Goal: Find specific page/section: Find specific page/section

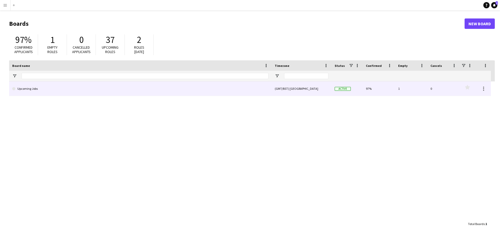
click at [69, 91] on link "Upcoming Jobs" at bounding box center [140, 88] width 256 height 15
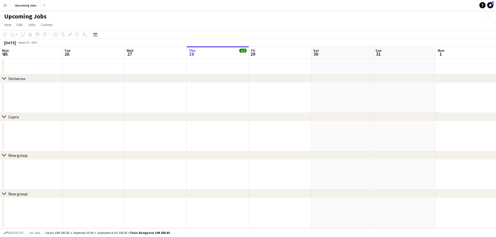
scroll to position [0, 124]
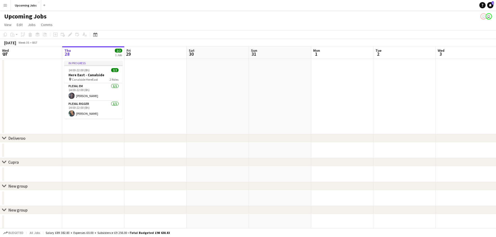
drag, startPoint x: 267, startPoint y: 139, endPoint x: 397, endPoint y: 142, distance: 129.6
click at [397, 142] on div "chevron-right Deliveroo" at bounding box center [248, 138] width 496 height 8
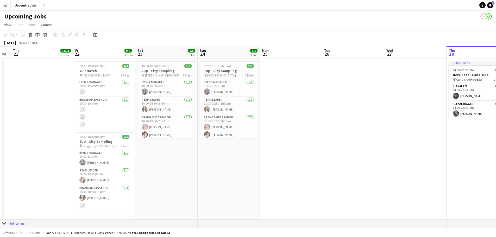
drag, startPoint x: 148, startPoint y: 111, endPoint x: 499, endPoint y: 119, distance: 351.6
click at [496, 119] on html "Menu Boards Boards Boards All jobs Status Workforce Workforce My Workforce Recr…" at bounding box center [248, 162] width 496 height 324
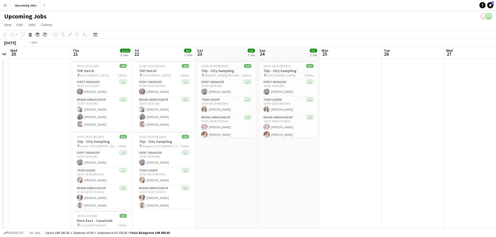
drag, startPoint x: 207, startPoint y: 143, endPoint x: 375, endPoint y: 143, distance: 168.1
click at [450, 143] on app-calendar-viewport "Tue 19 Wed 20 Thu 21 11/11 3 Jobs Fri 22 9/9 2 Jobs Sat 23 5/5 1 Job Sun 24 5/5…" at bounding box center [248, 211] width 496 height 330
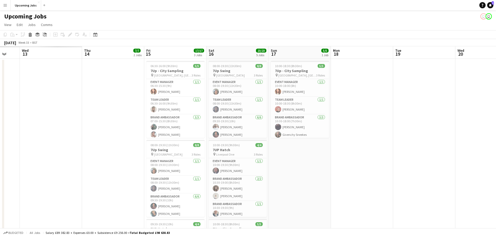
drag, startPoint x: 382, startPoint y: 125, endPoint x: 288, endPoint y: 126, distance: 93.9
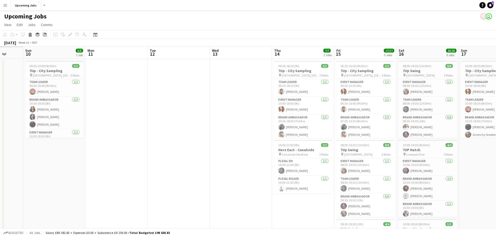
drag, startPoint x: 350, startPoint y: 124, endPoint x: 223, endPoint y: 123, distance: 127.0
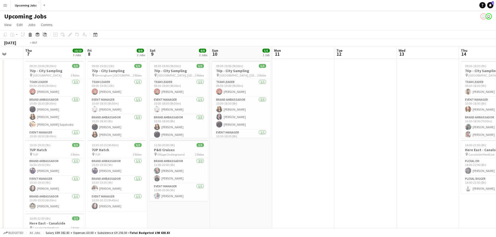
scroll to position [0, 159]
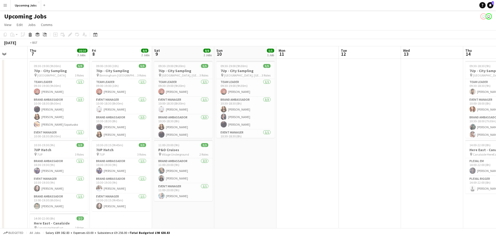
drag, startPoint x: 265, startPoint y: 123, endPoint x: 402, endPoint y: 115, distance: 137.9
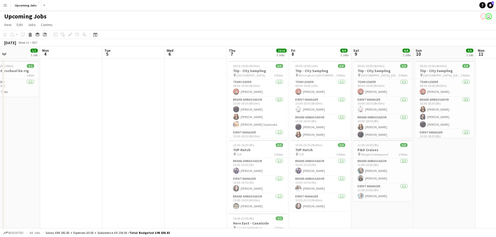
drag, startPoint x: 165, startPoint y: 125, endPoint x: 255, endPoint y: 126, distance: 89.8
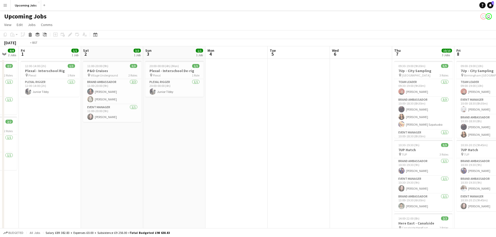
drag, startPoint x: 160, startPoint y: 124, endPoint x: 383, endPoint y: 131, distance: 223.4
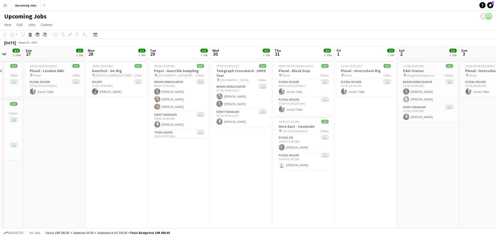
drag, startPoint x: 110, startPoint y: 125, endPoint x: 402, endPoint y: 131, distance: 292.5
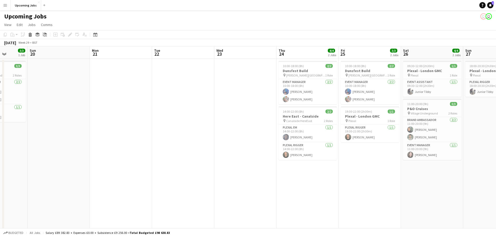
drag, startPoint x: 156, startPoint y: 124, endPoint x: 373, endPoint y: 130, distance: 217.6
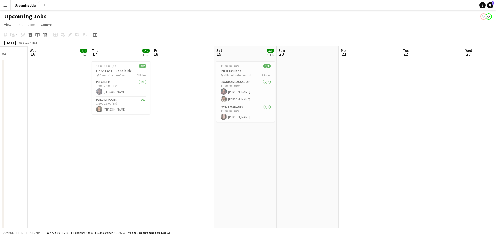
drag, startPoint x: 137, startPoint y: 115, endPoint x: 184, endPoint y: 103, distance: 49.0
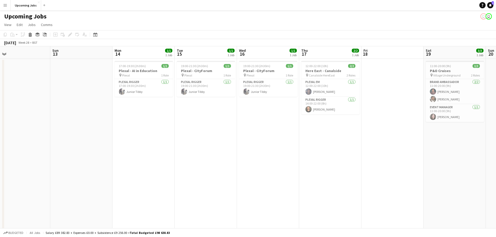
drag, startPoint x: 138, startPoint y: 98, endPoint x: 393, endPoint y: 108, distance: 254.9
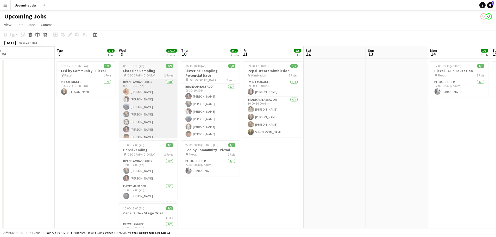
drag, startPoint x: 349, startPoint y: 103, endPoint x: 144, endPoint y: 97, distance: 204.4
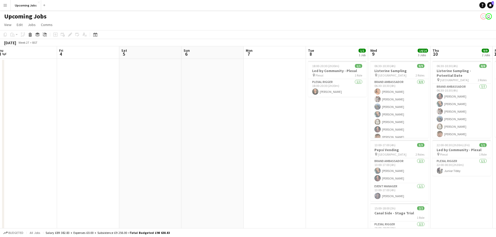
drag, startPoint x: 99, startPoint y: 94, endPoint x: 348, endPoint y: 103, distance: 248.4
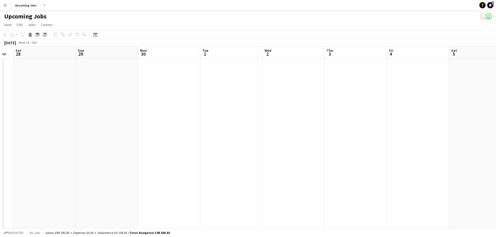
drag, startPoint x: 256, startPoint y: 102, endPoint x: 361, endPoint y: 105, distance: 105.2
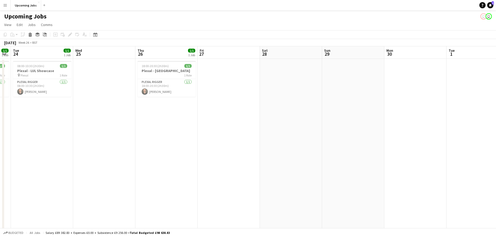
drag, startPoint x: 86, startPoint y: 100, endPoint x: 331, endPoint y: 103, distance: 244.9
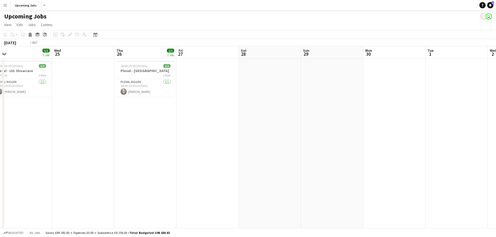
drag, startPoint x: 90, startPoint y: 95, endPoint x: 305, endPoint y: 99, distance: 214.7
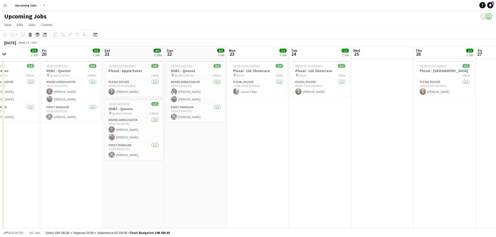
drag, startPoint x: 240, startPoint y: 102, endPoint x: 267, endPoint y: 102, distance: 27.1
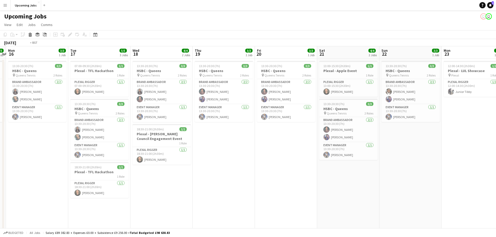
drag, startPoint x: 199, startPoint y: 105, endPoint x: 252, endPoint y: 105, distance: 52.8
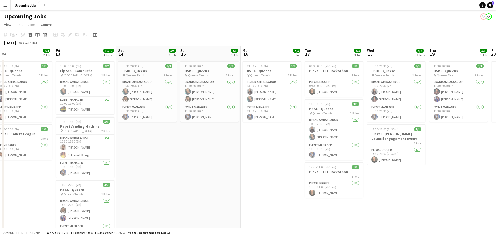
drag, startPoint x: 253, startPoint y: 114, endPoint x: 303, endPoint y: 114, distance: 50.0
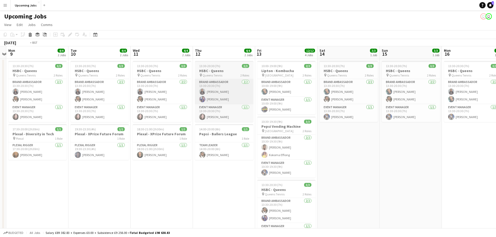
drag, startPoint x: 201, startPoint y: 111, endPoint x: 214, endPoint y: 100, distance: 17.7
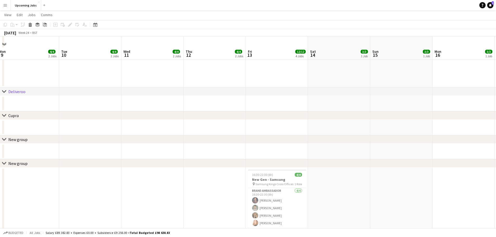
scroll to position [361, 0]
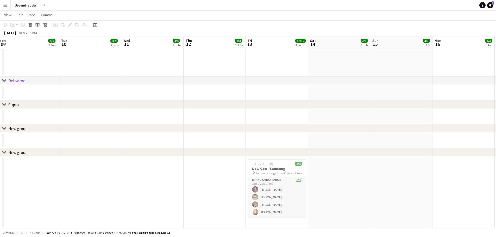
click at [284, 210] on app-card-role "Brand Ambassador [DATE] 16:30-22:30 (6h) [PERSON_NAME] [PERSON_NAME] [PERSON_NA…" at bounding box center [277, 197] width 58 height 40
